Goal: Navigation & Orientation: Find specific page/section

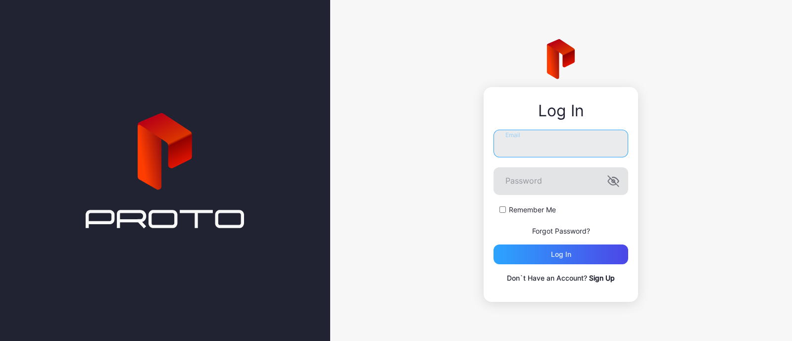
type input "**********"
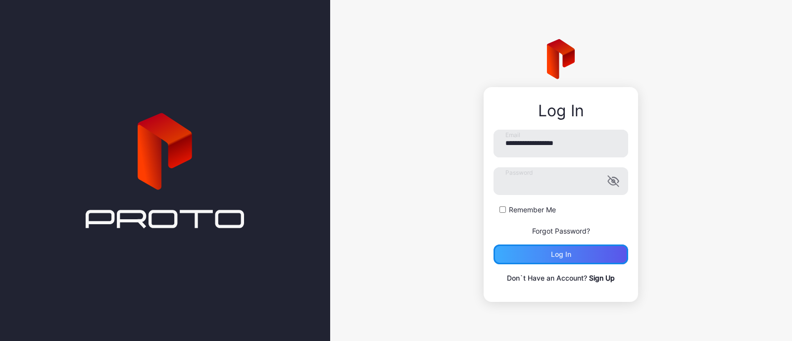
click at [561, 250] on div "Log in" at bounding box center [561, 254] width 20 height 8
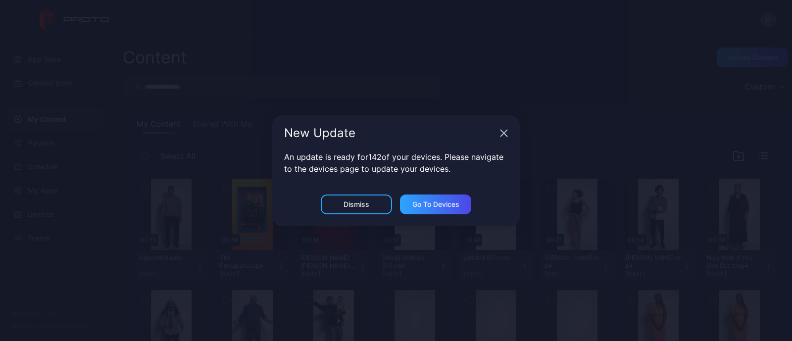
click at [505, 131] on icon "button" at bounding box center [504, 133] width 6 height 6
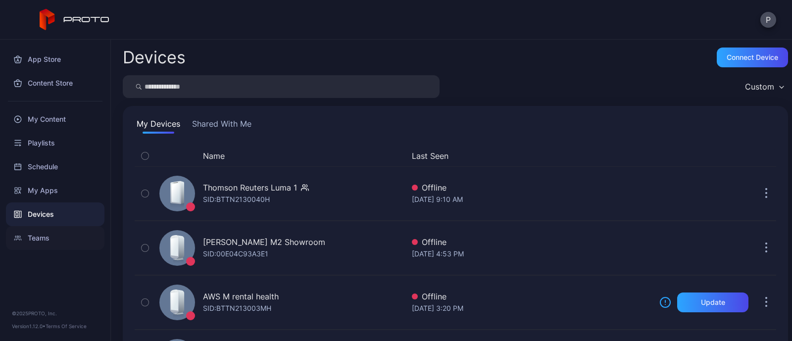
click at [36, 238] on div "Teams" at bounding box center [55, 238] width 99 height 24
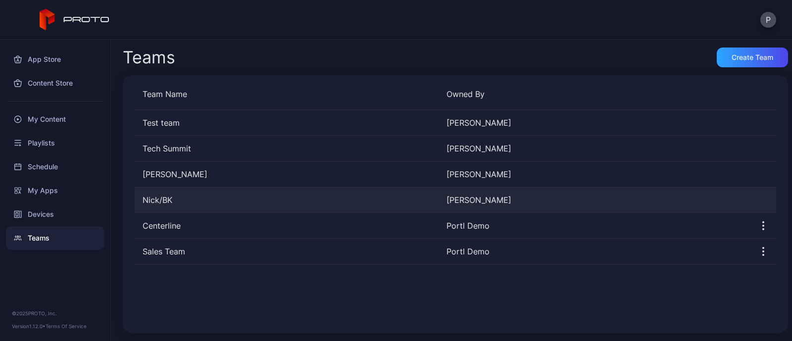
click at [219, 199] on div "Nick/BK" at bounding box center [287, 200] width 304 height 12
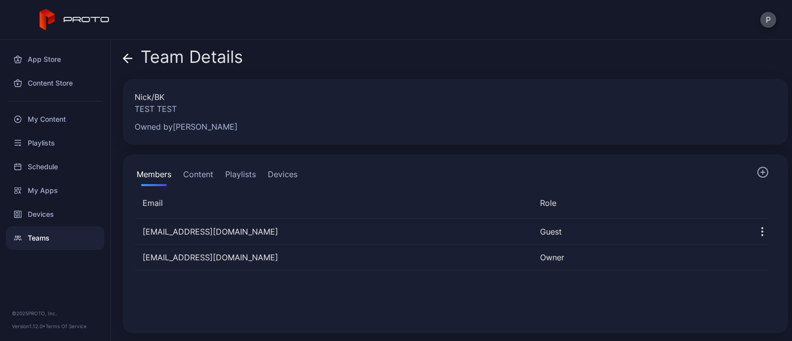
click at [203, 174] on button "Content" at bounding box center [198, 176] width 34 height 20
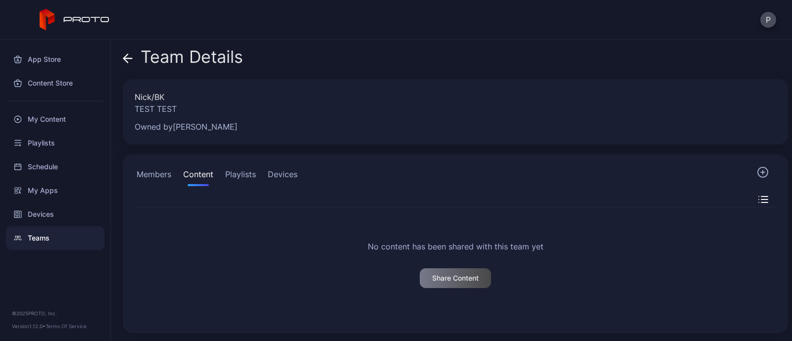
click at [168, 170] on button "Members" at bounding box center [154, 176] width 39 height 20
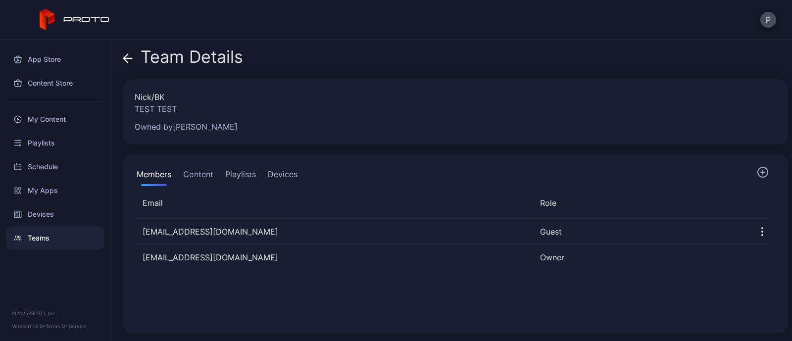
click at [129, 54] on icon at bounding box center [128, 58] width 10 height 10
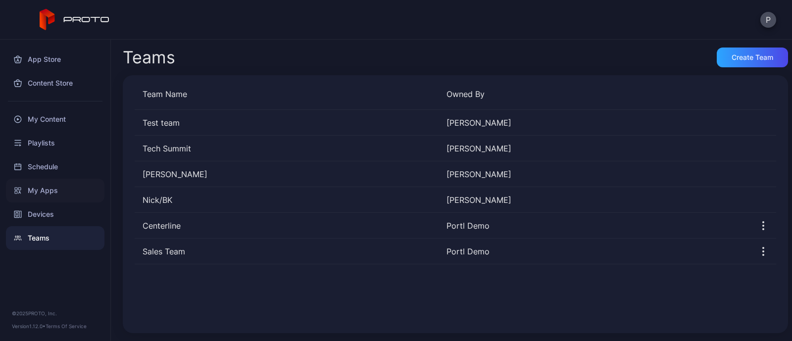
click at [57, 189] on div "My Apps" at bounding box center [55, 191] width 99 height 24
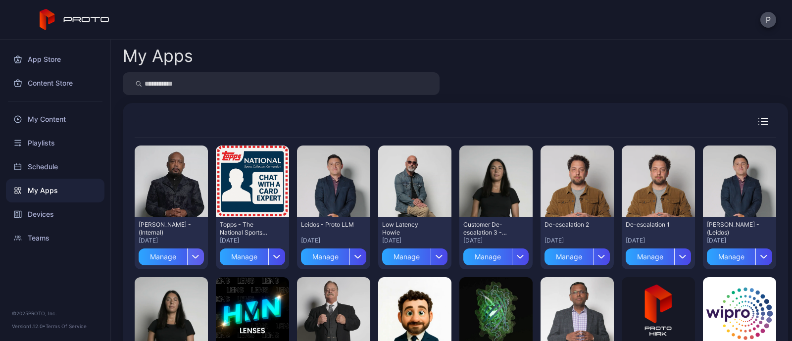
click at [198, 253] on div "button" at bounding box center [195, 257] width 17 height 17
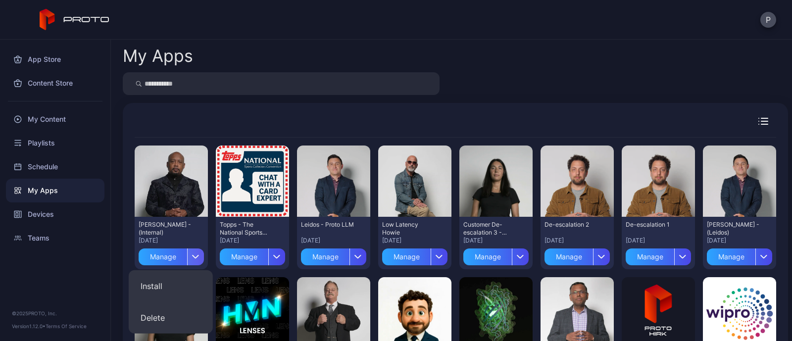
click at [198, 253] on div "button" at bounding box center [195, 257] width 17 height 17
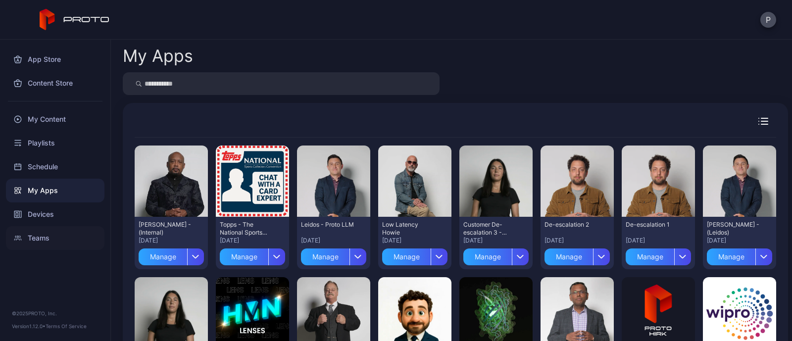
click at [36, 235] on div "Teams" at bounding box center [55, 238] width 99 height 24
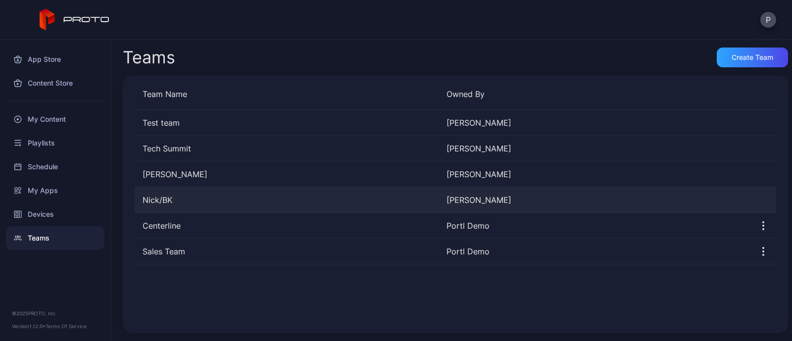
click at [186, 199] on div "Nick/BK" at bounding box center [287, 200] width 304 height 12
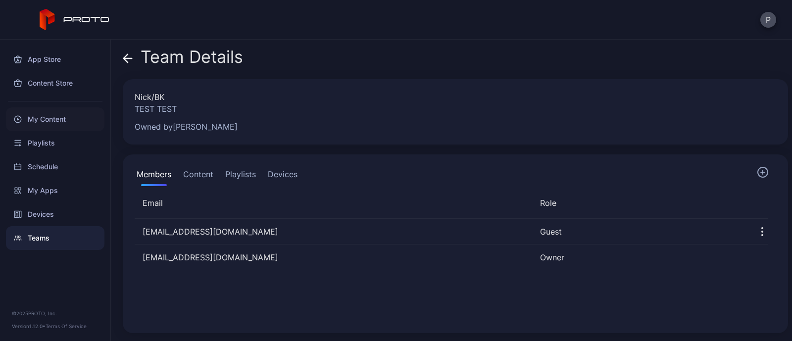
click at [34, 118] on div "My Content" at bounding box center [55, 119] width 99 height 24
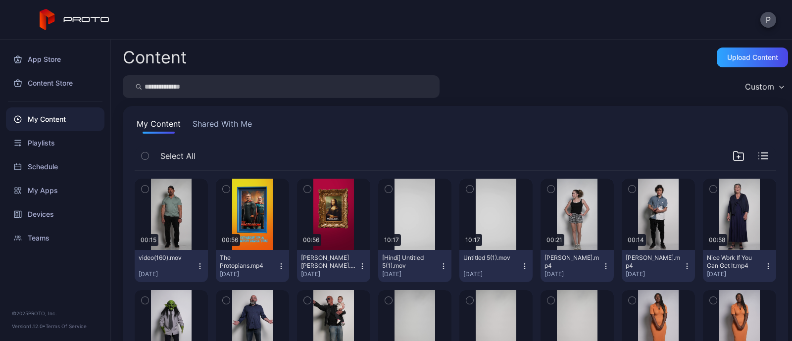
drag, startPoint x: 518, startPoint y: 40, endPoint x: 317, endPoint y: 34, distance: 201.6
click at [317, 34] on div "P" at bounding box center [396, 20] width 792 height 40
click at [33, 211] on div "Devices" at bounding box center [55, 214] width 99 height 24
